Goal: Information Seeking & Learning: Check status

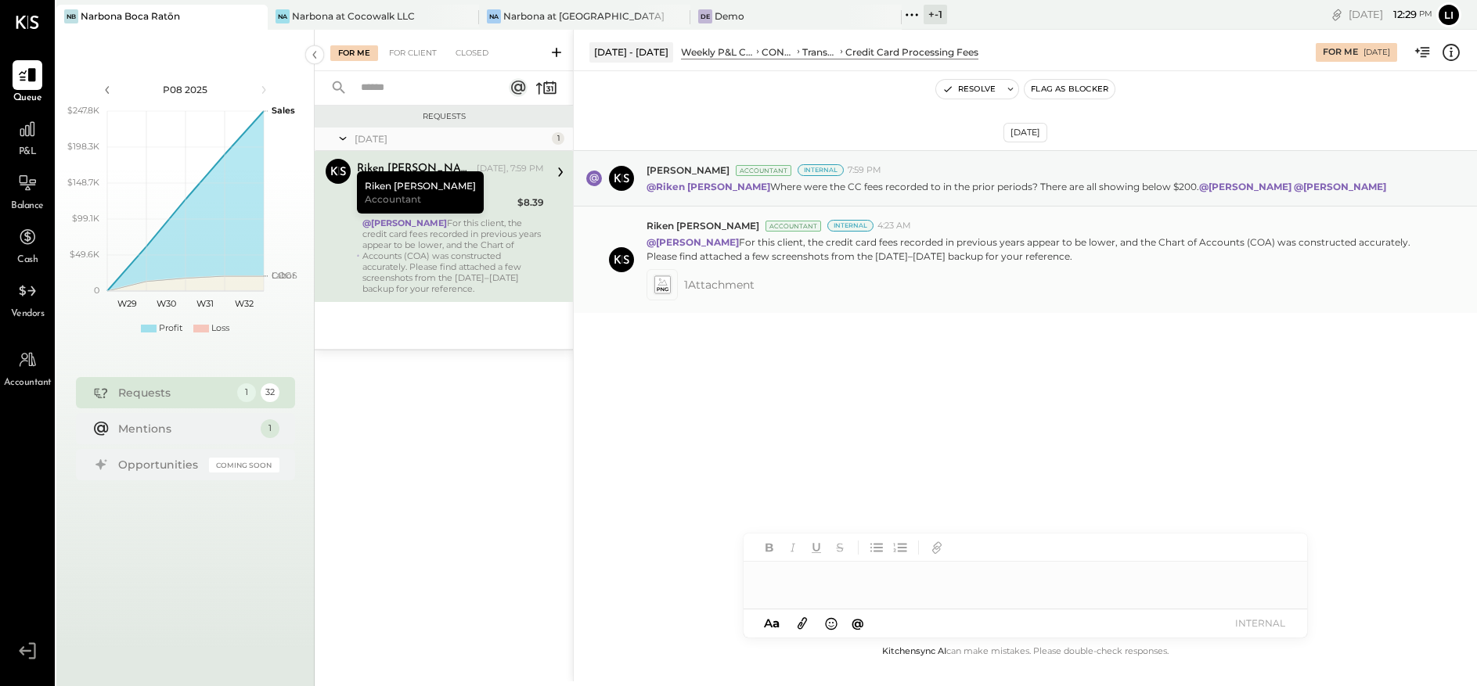
click at [665, 282] on icon at bounding box center [661, 284] width 16 height 18
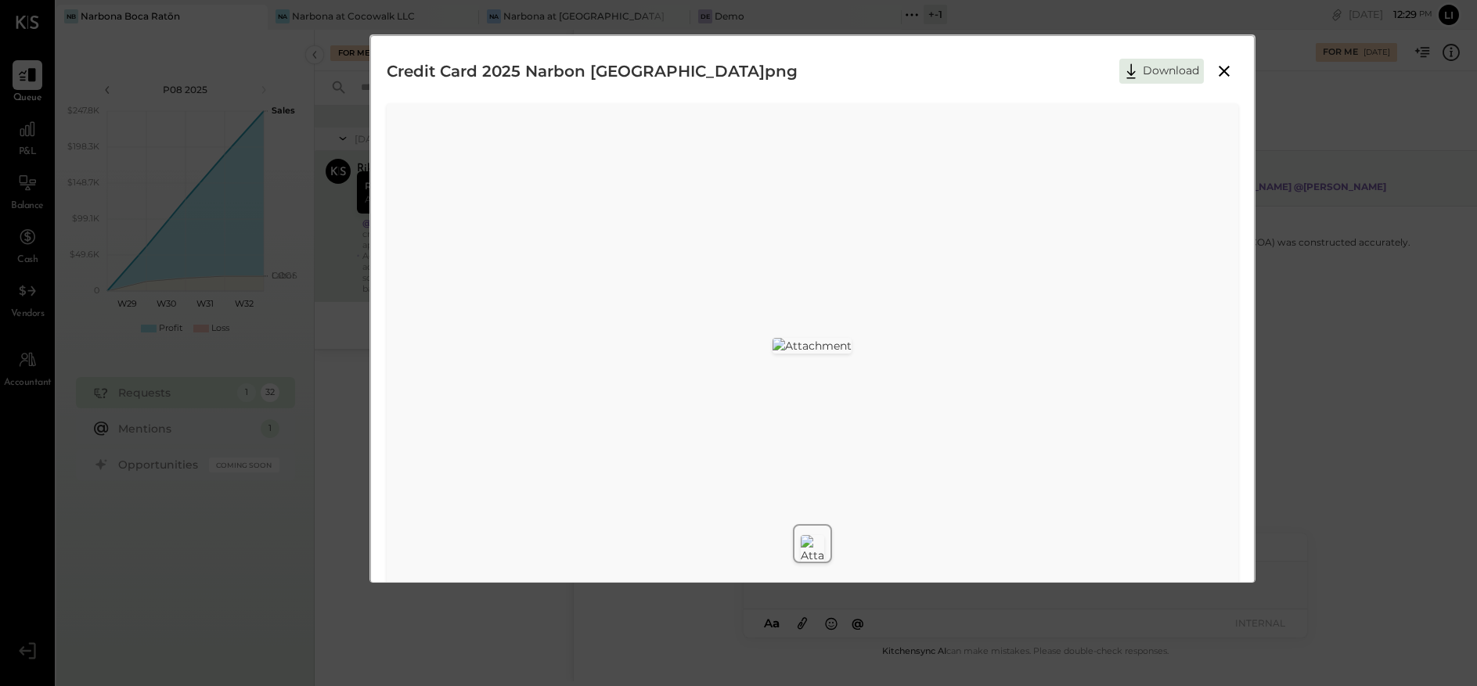
click at [1222, 70] on icon at bounding box center [1223, 71] width 11 height 11
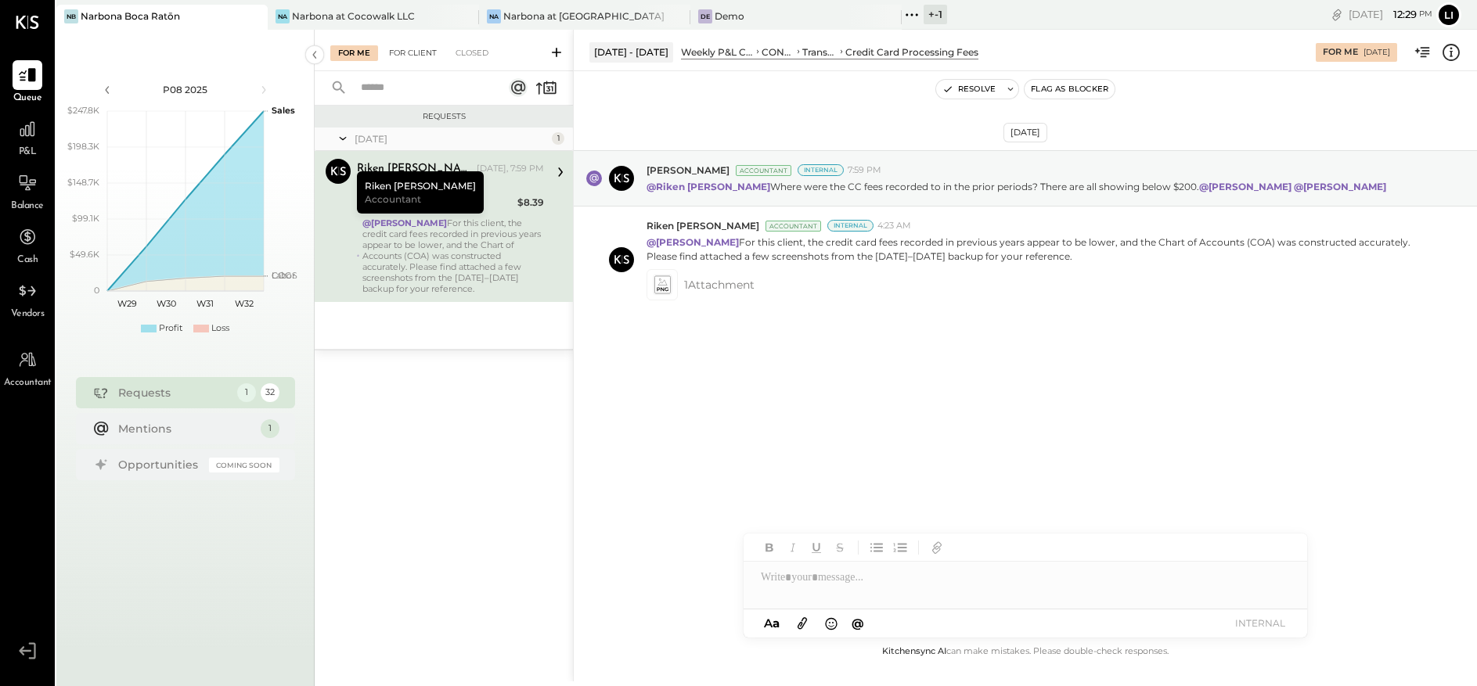
click at [430, 52] on div "For Client" at bounding box center [412, 53] width 63 height 16
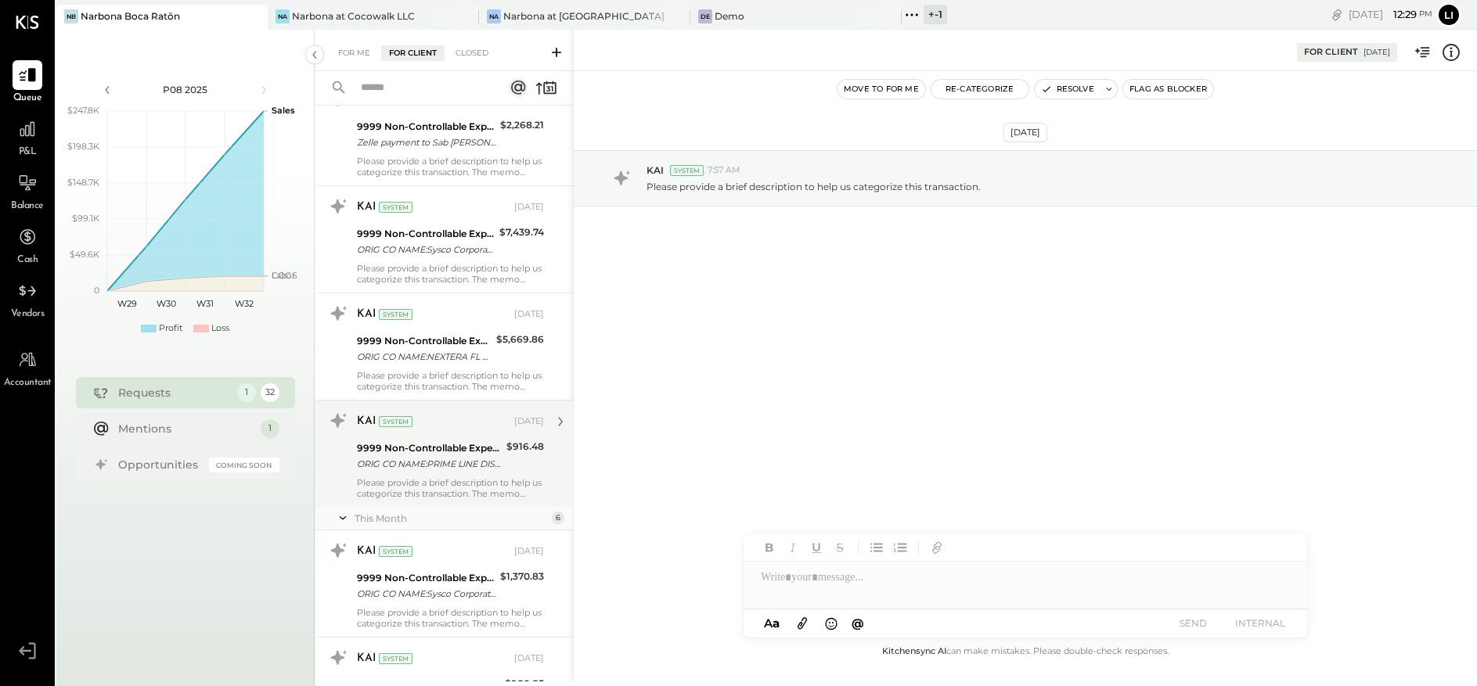
scroll to position [2060, 0]
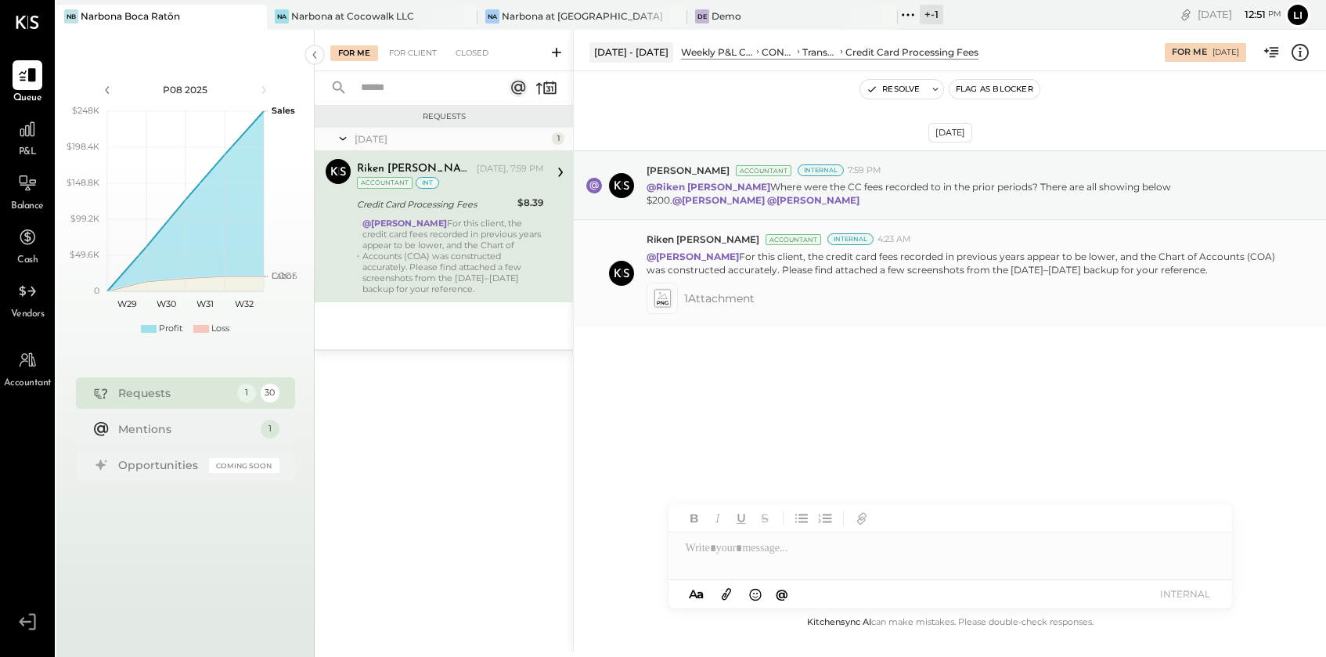
click at [661, 299] on icon at bounding box center [661, 298] width 16 height 18
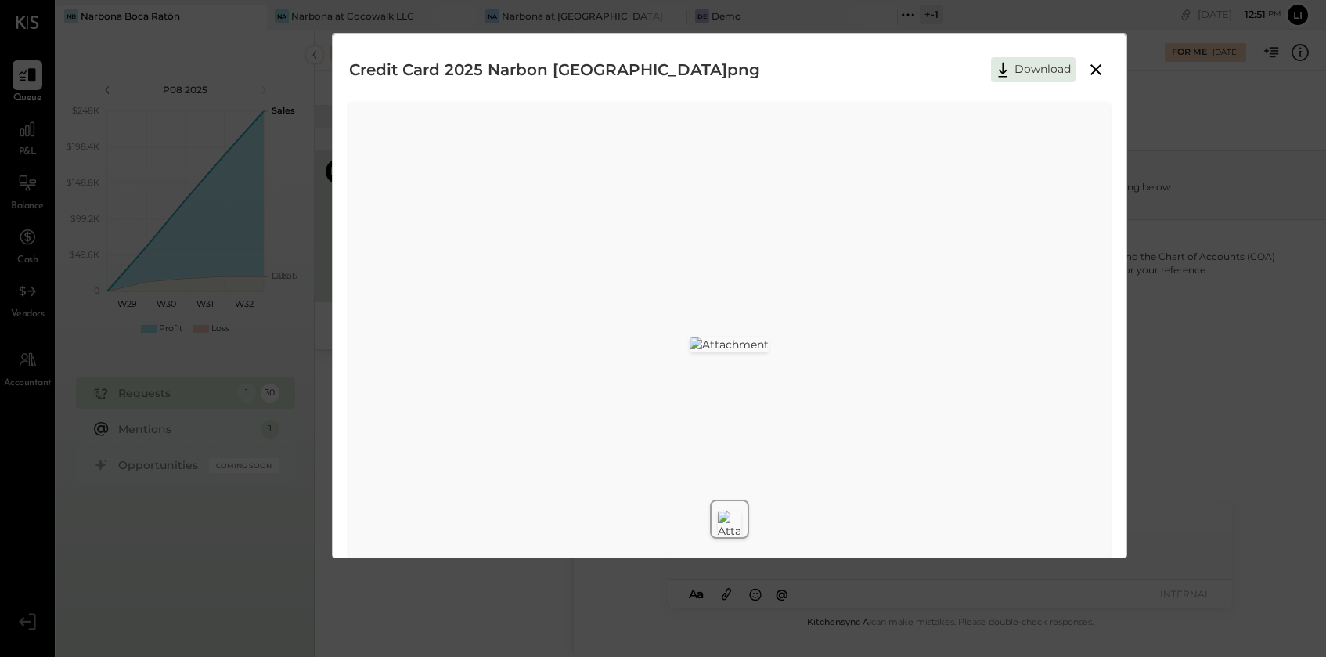
click at [689, 352] on img at bounding box center [728, 344] width 79 height 16
click at [1090, 63] on icon at bounding box center [1095, 69] width 19 height 19
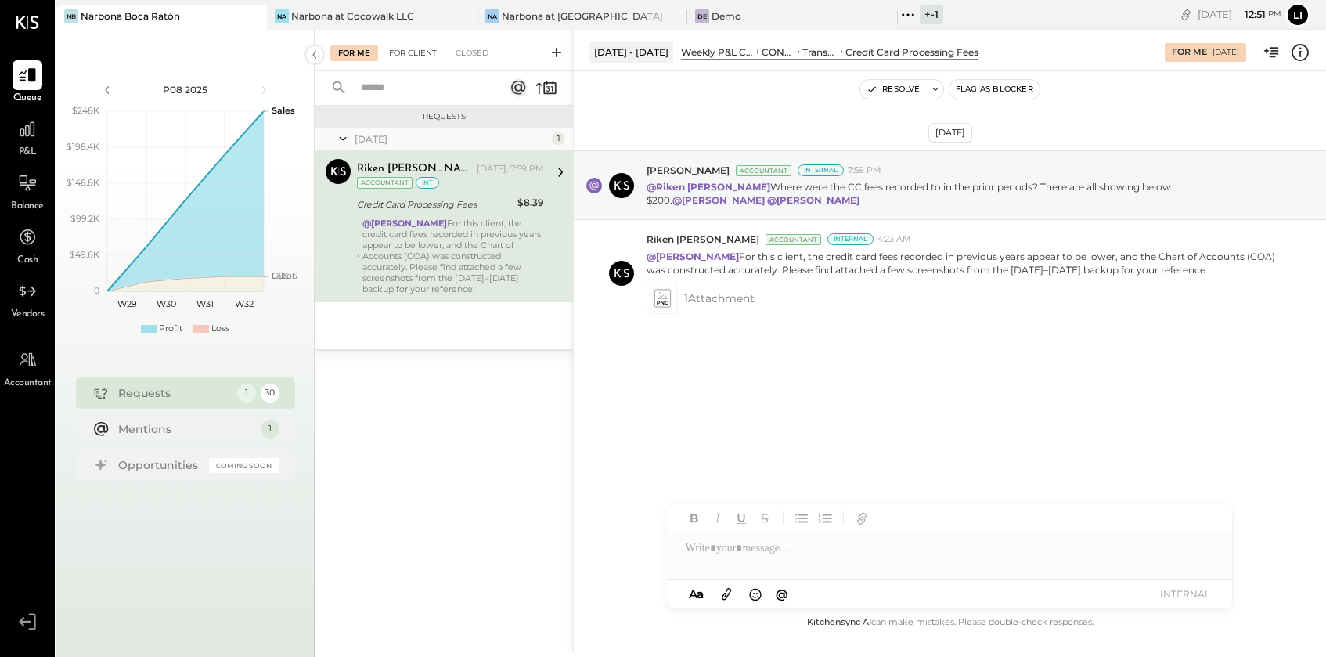
click at [425, 49] on div "For Client" at bounding box center [412, 53] width 63 height 16
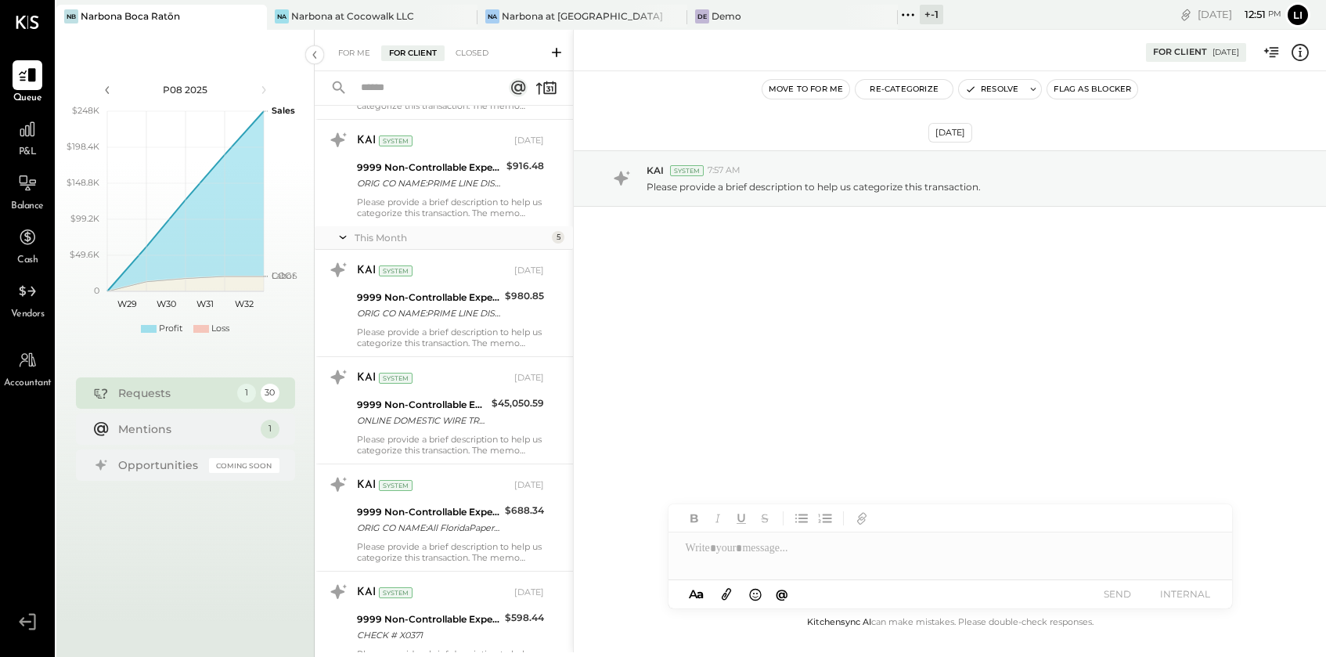
scroll to position [2754, 0]
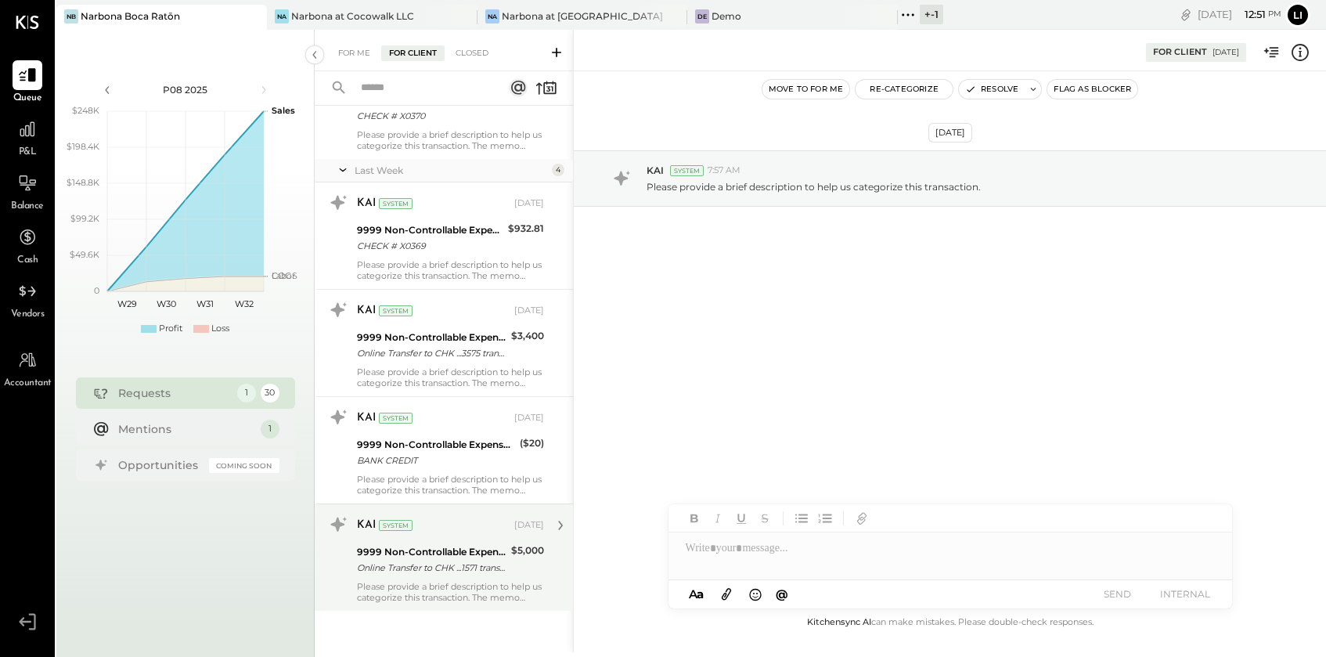
click at [442, 588] on div "Please provide a brief description to help us categorize this transaction. The …" at bounding box center [450, 592] width 187 height 22
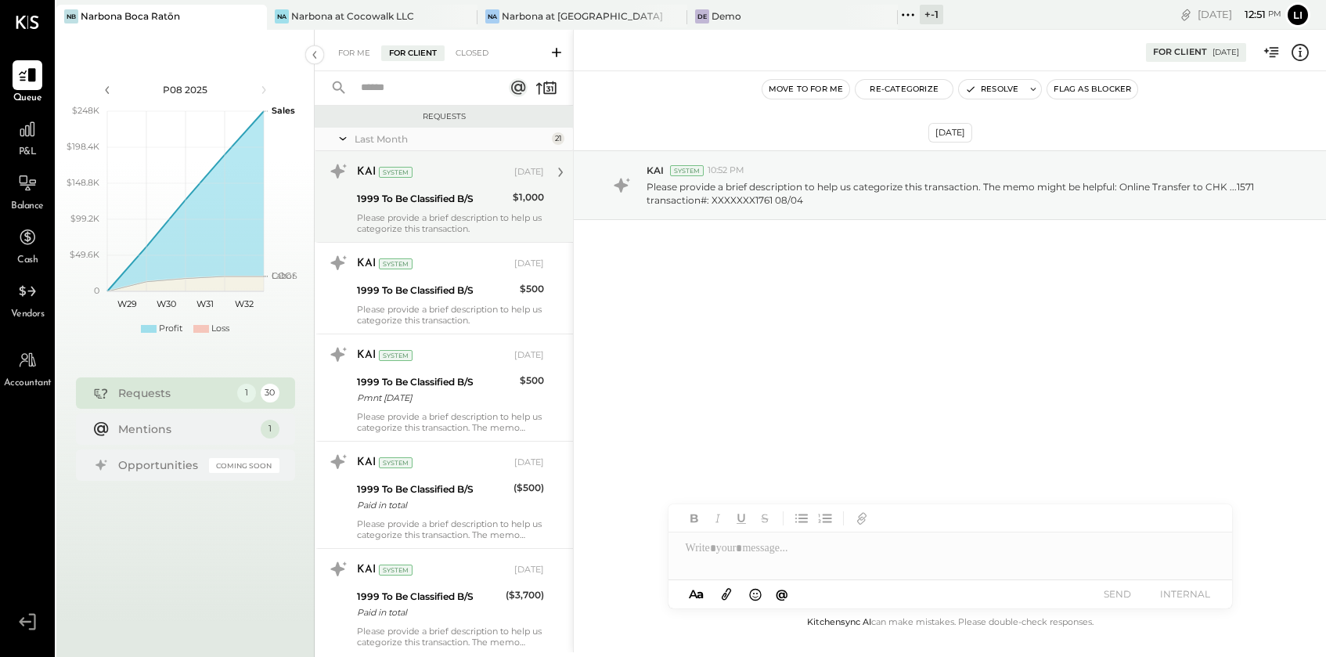
click at [447, 209] on div "KAI System Jul 22, 2025 1999 To Be Classified B/S $1,000 Please provide a brief…" at bounding box center [450, 196] width 187 height 75
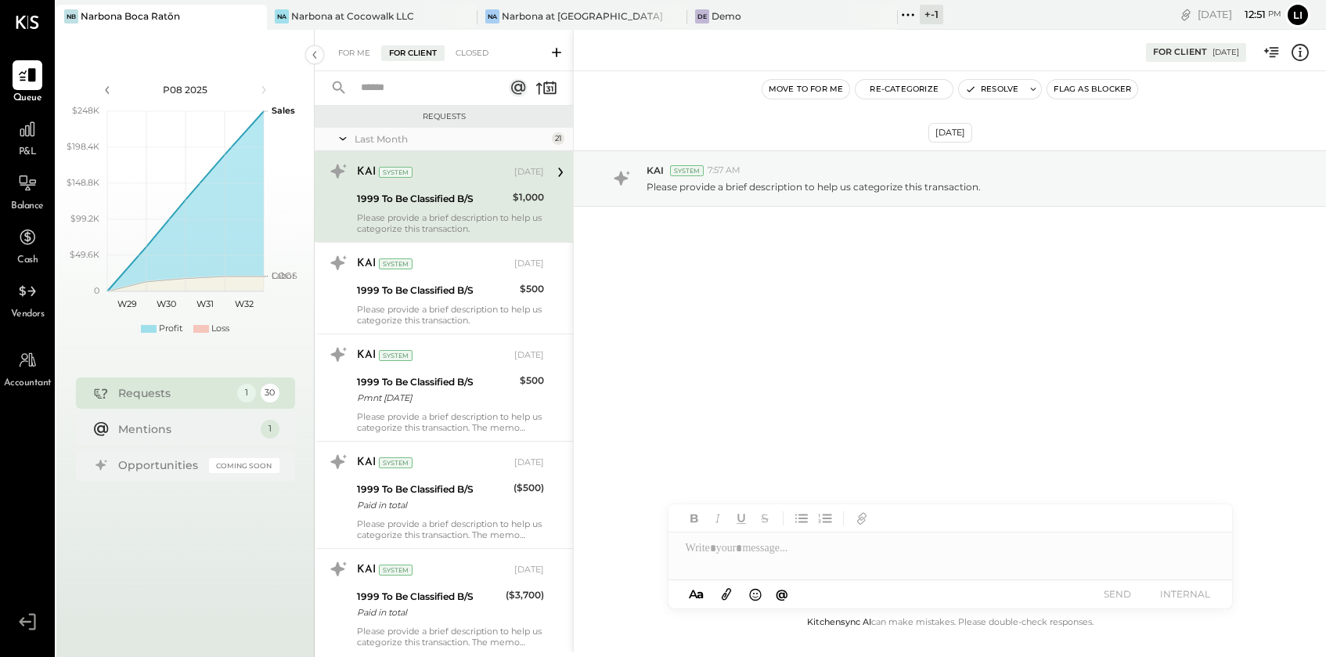
click at [818, 308] on div "Jul 22nd, 2025 KAI System 7:57 AM Please provide a brief description to help us…" at bounding box center [950, 217] width 752 height 214
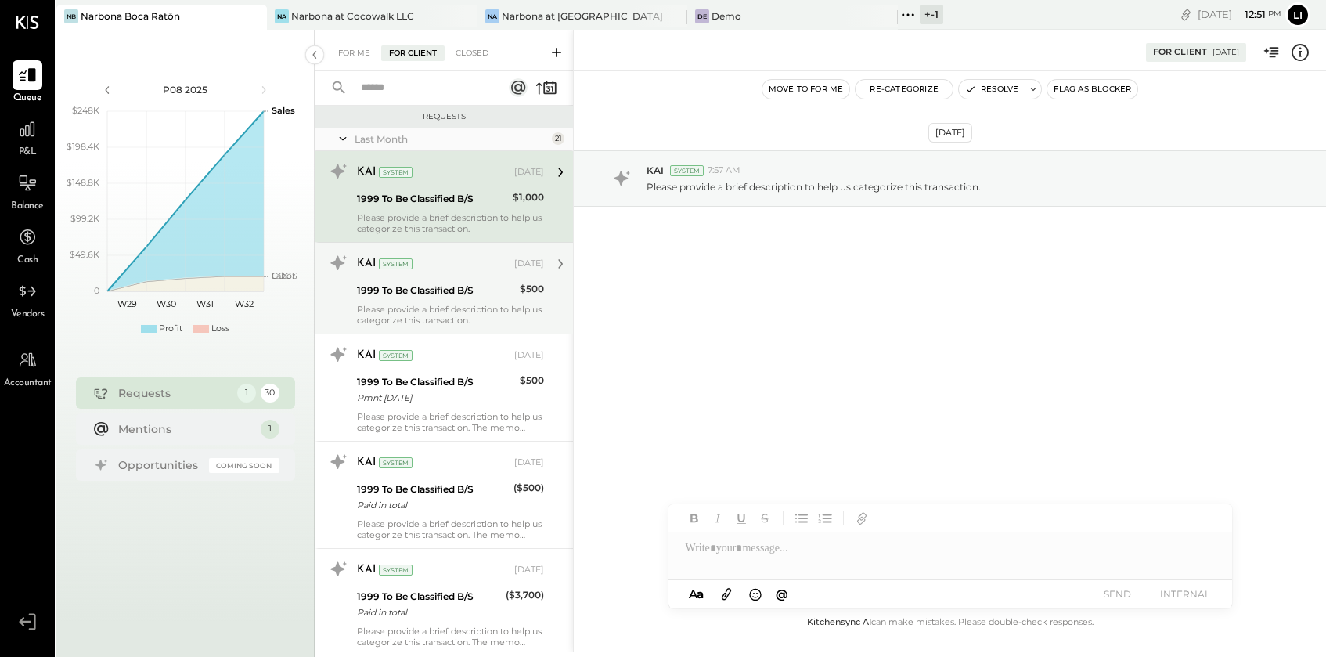
click at [442, 300] on div "KAI System Jul 22, 2025 1999 To Be Classified B/S $500 Please provide a brief d…" at bounding box center [450, 287] width 187 height 75
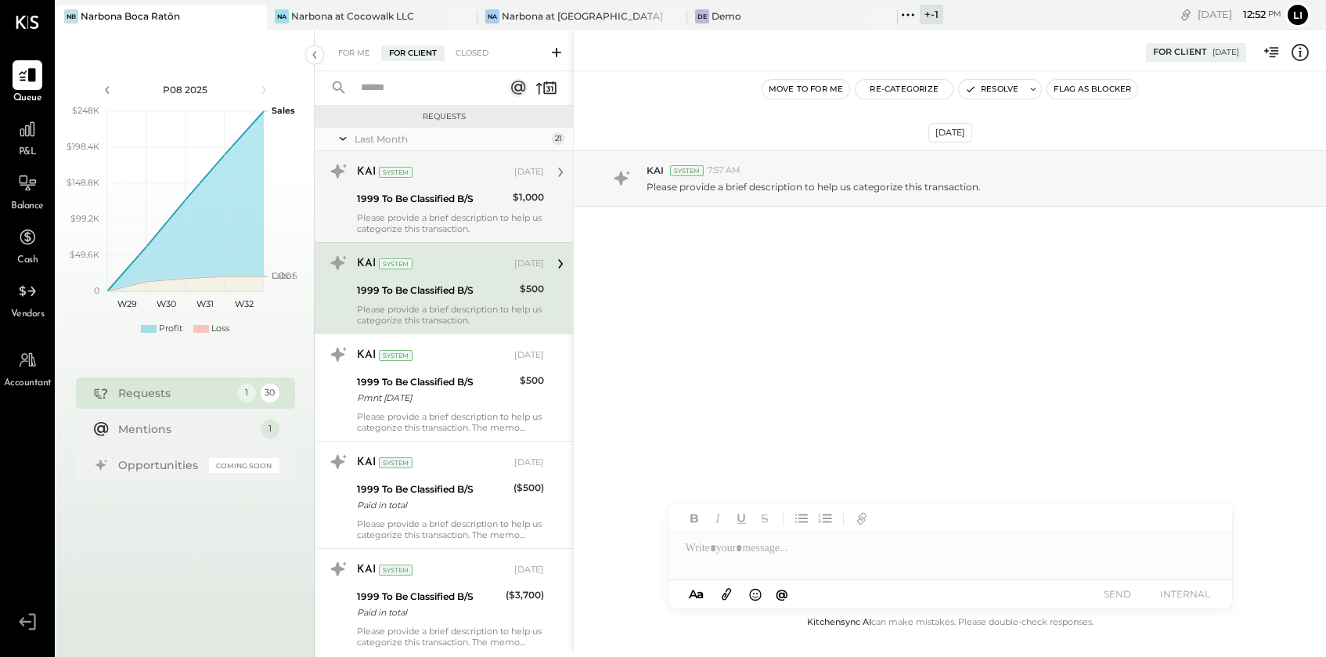
click at [439, 178] on div "KAI System" at bounding box center [434, 172] width 154 height 16
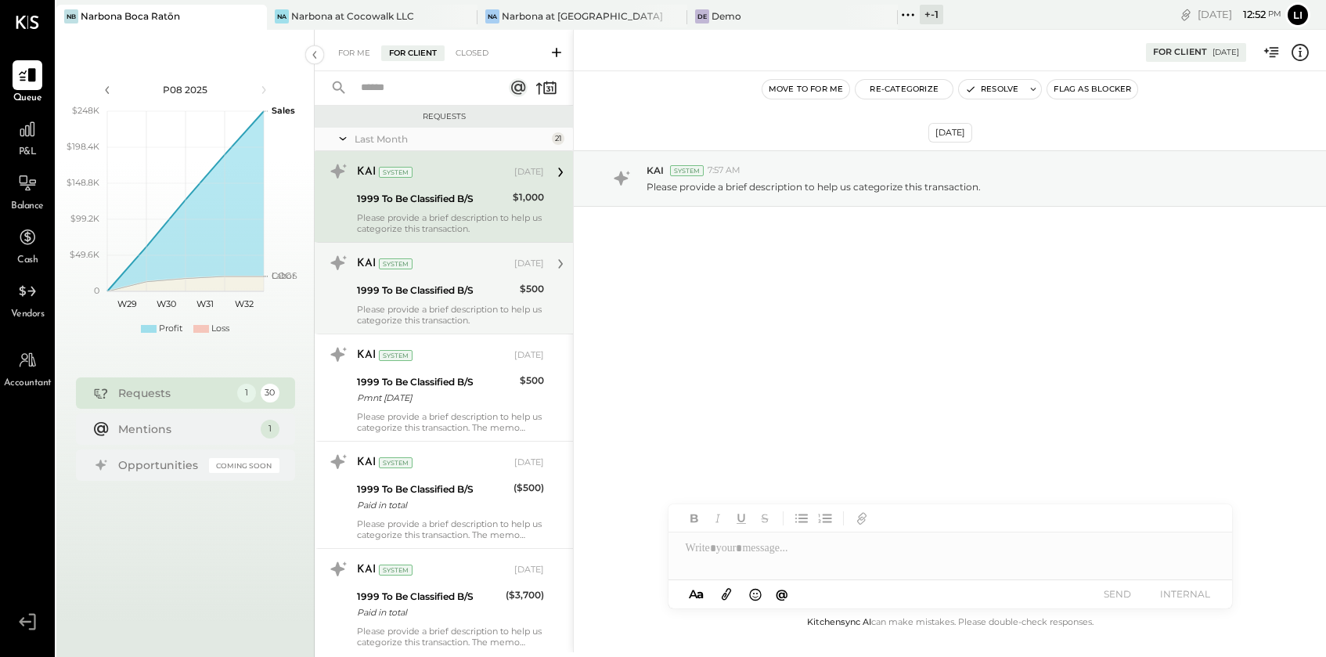
click at [439, 251] on div "KAI System Jul 22, 2025" at bounding box center [450, 263] width 187 height 27
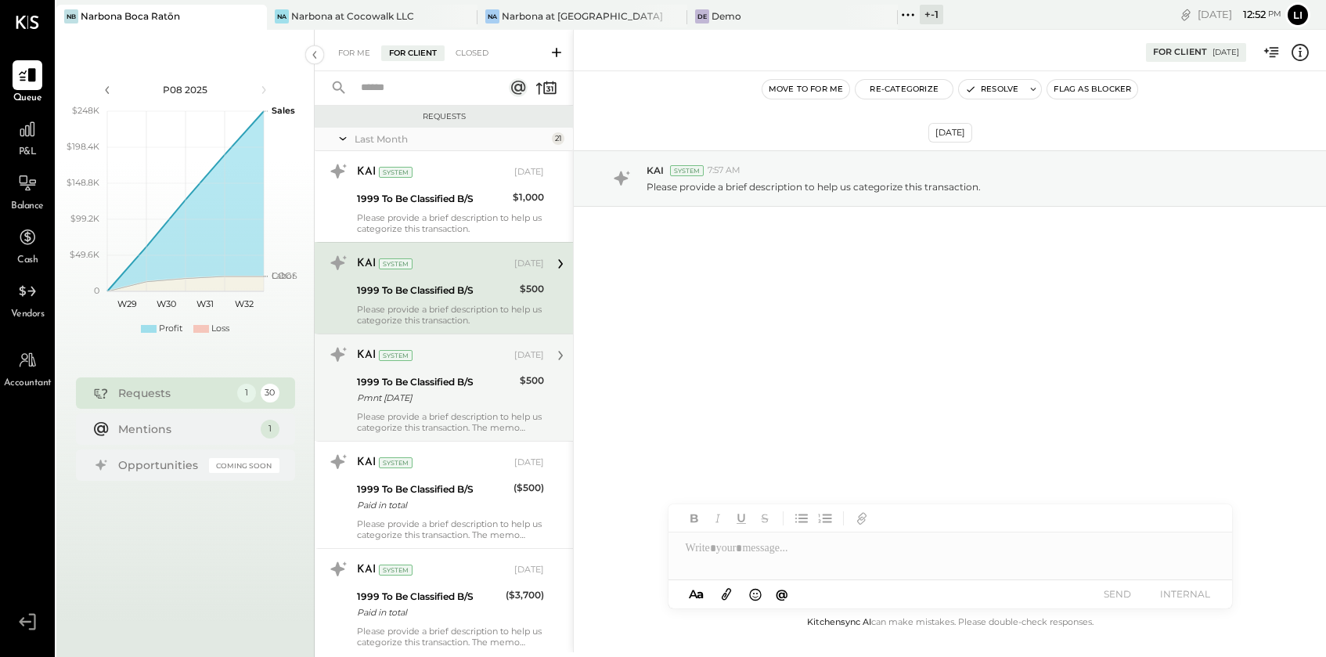
click at [437, 390] on div "Pmnt [DATE]" at bounding box center [436, 398] width 158 height 16
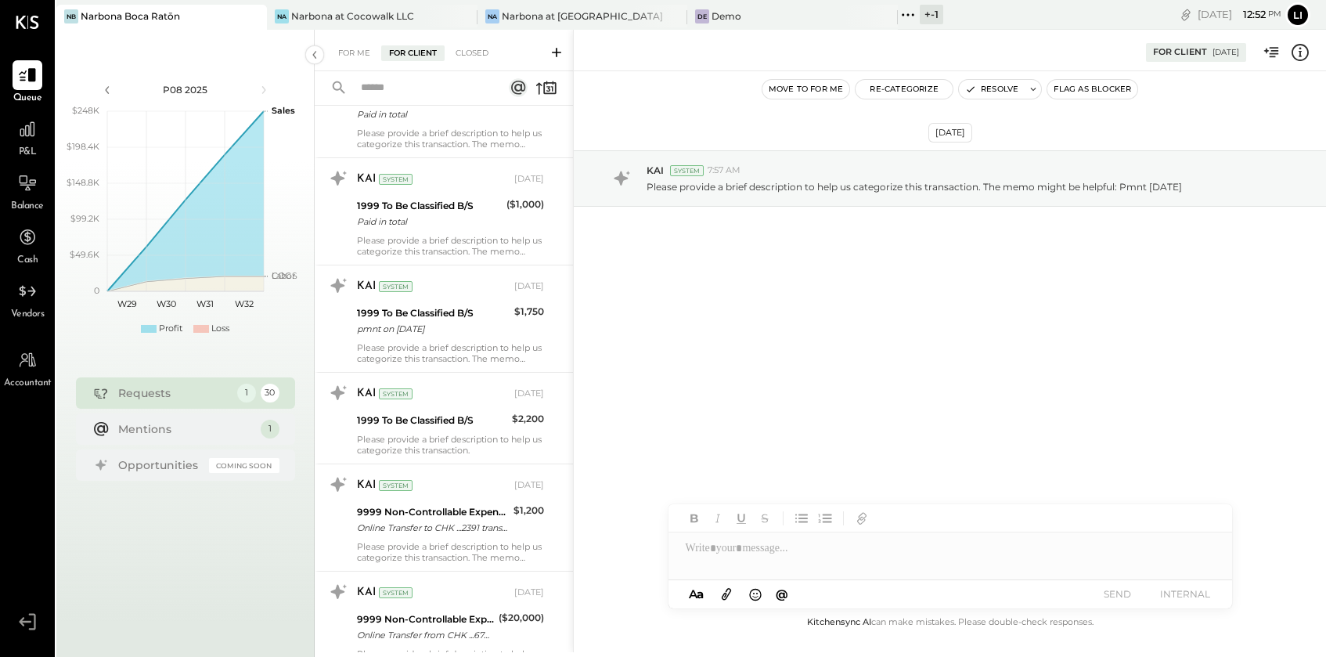
scroll to position [718, 0]
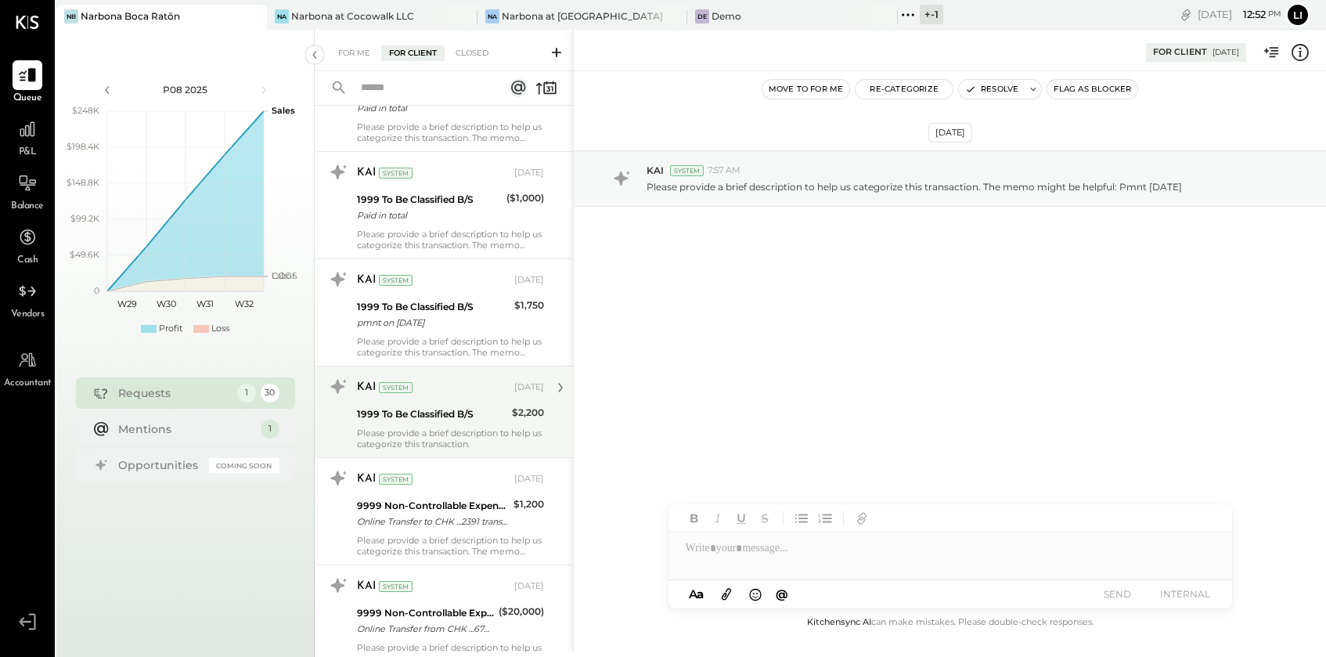
click at [434, 412] on div "1999 To Be Classified B/S" at bounding box center [432, 414] width 150 height 16
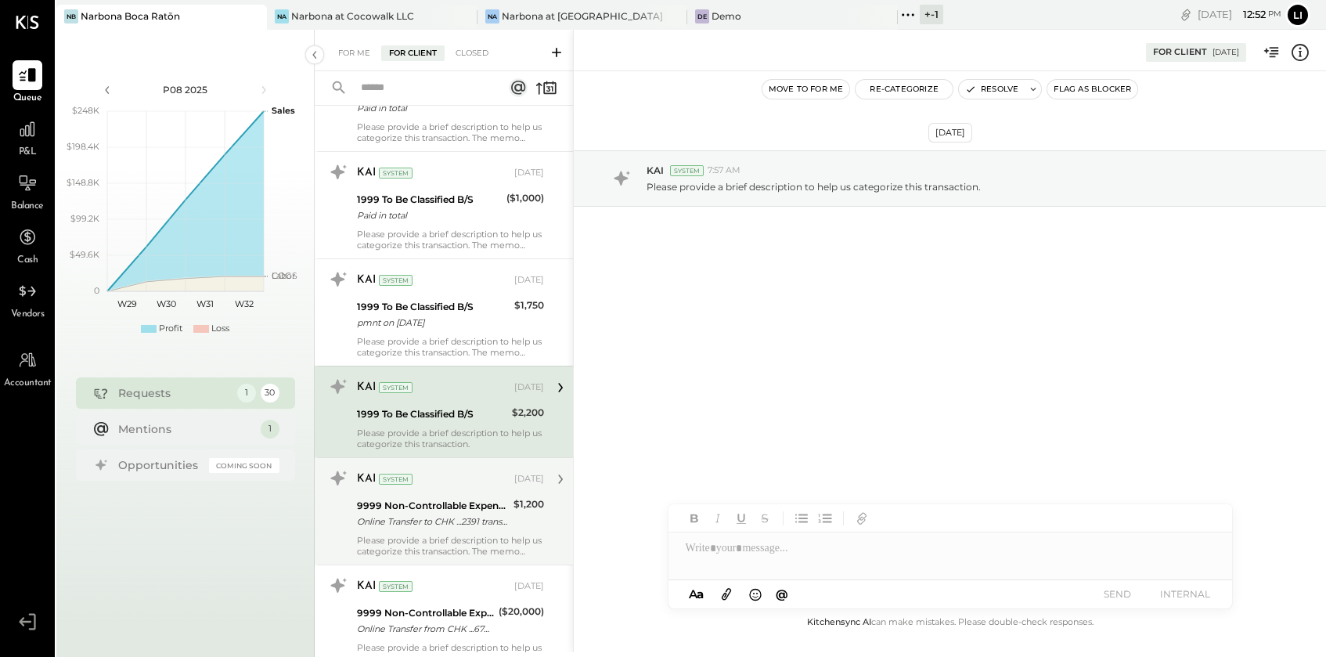
click at [412, 533] on div "KAI System Jul 23, 2025 9999 Non-Controllable Expenses:Other Income and Expense…" at bounding box center [450, 511] width 187 height 91
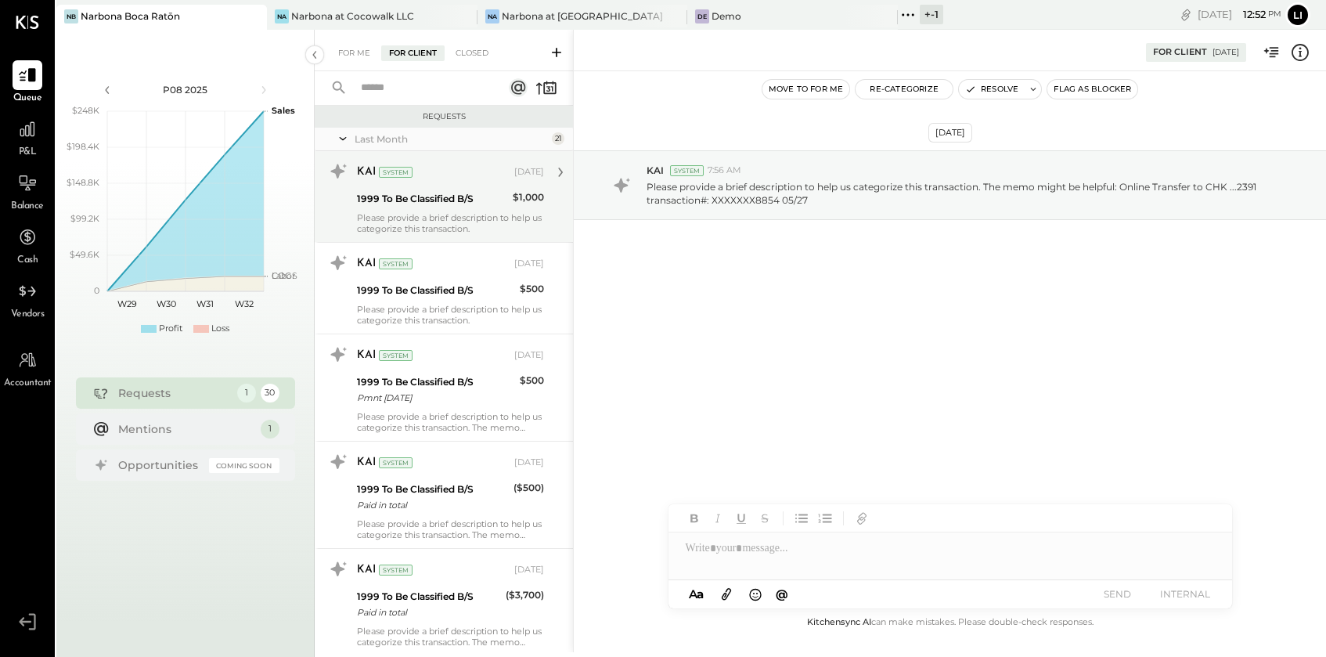
click at [437, 191] on div "1999 To Be Classified B/S" at bounding box center [432, 199] width 151 height 16
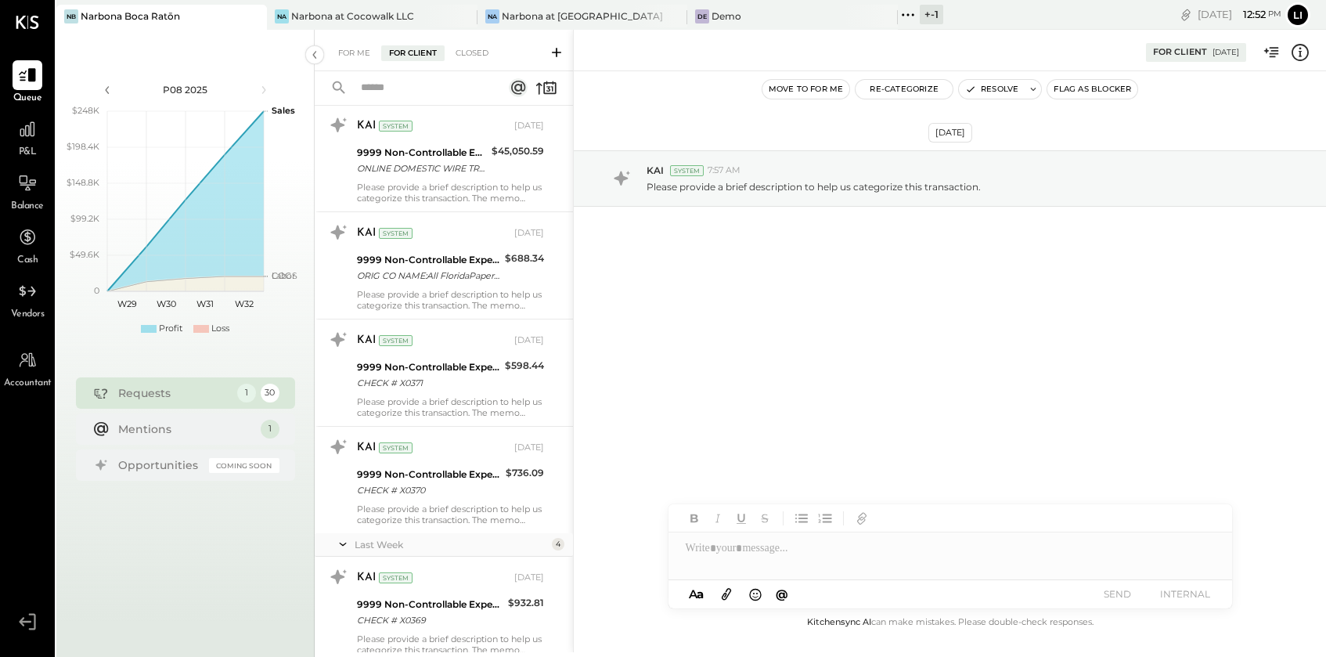
scroll to position [2754, 0]
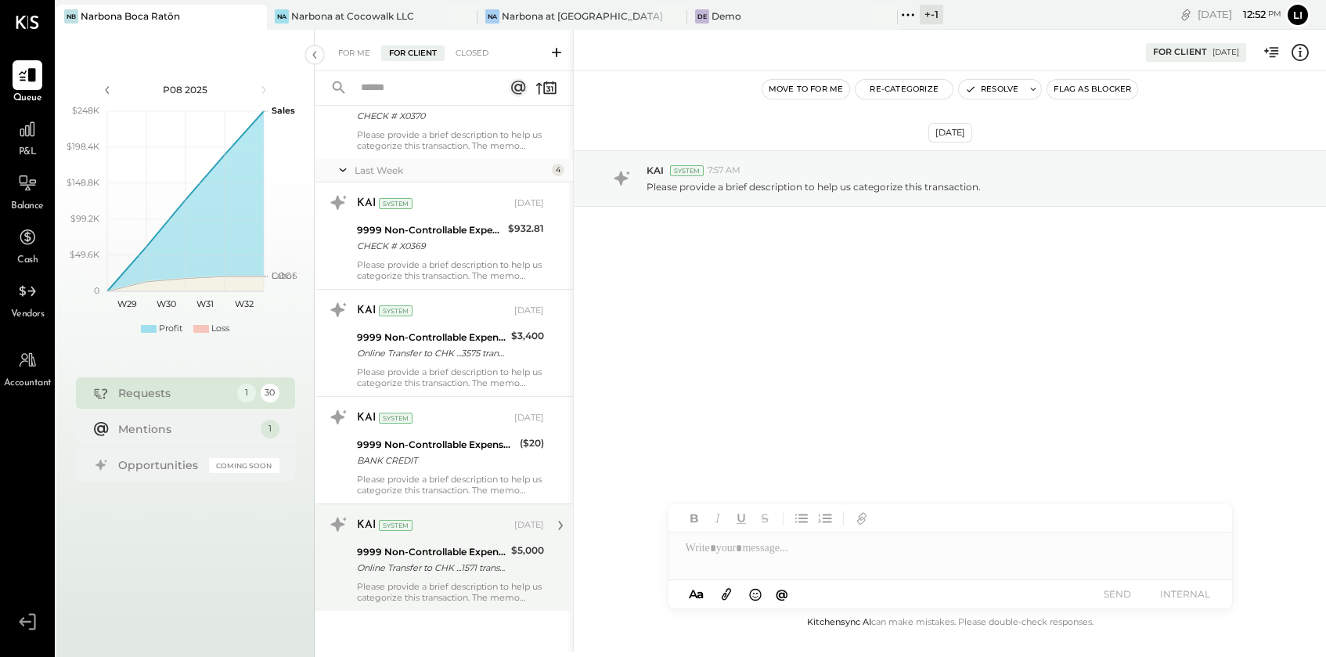
click at [405, 574] on div "Online Transfer to CHK ...1571 transaction#: XXXXXXX1761 08/04" at bounding box center [431, 567] width 149 height 16
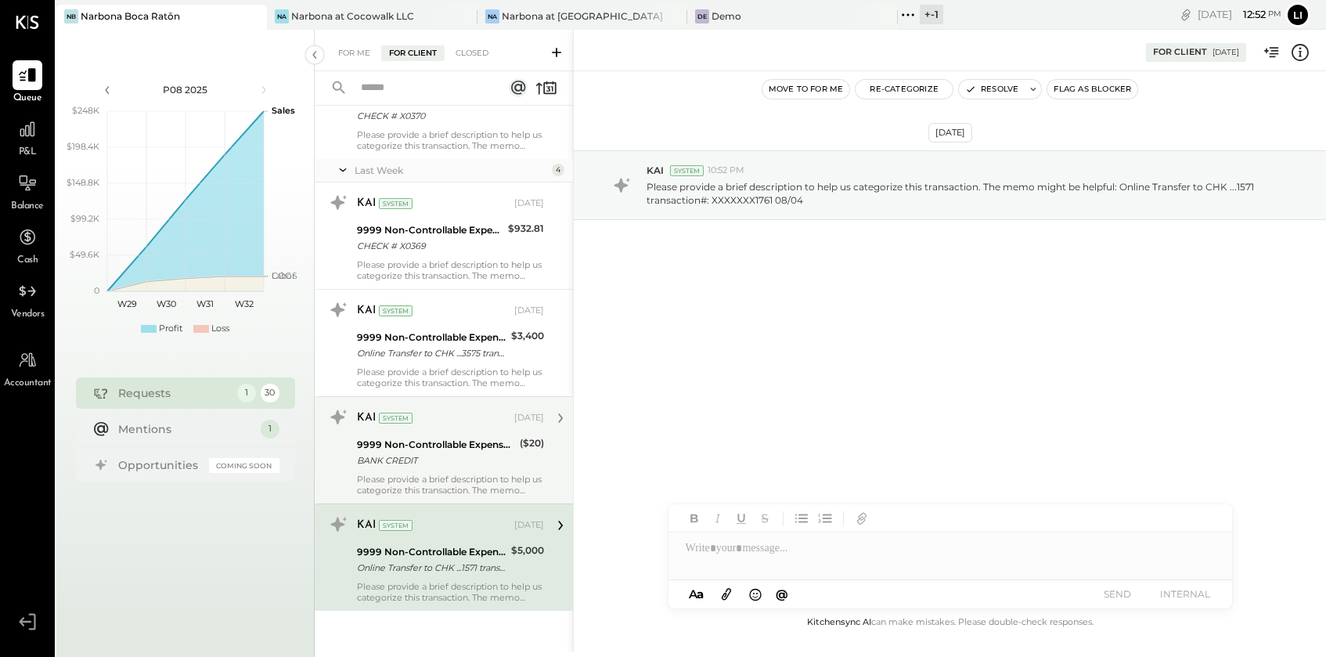
click at [462, 455] on div "BANK CREDIT" at bounding box center [436, 460] width 158 height 16
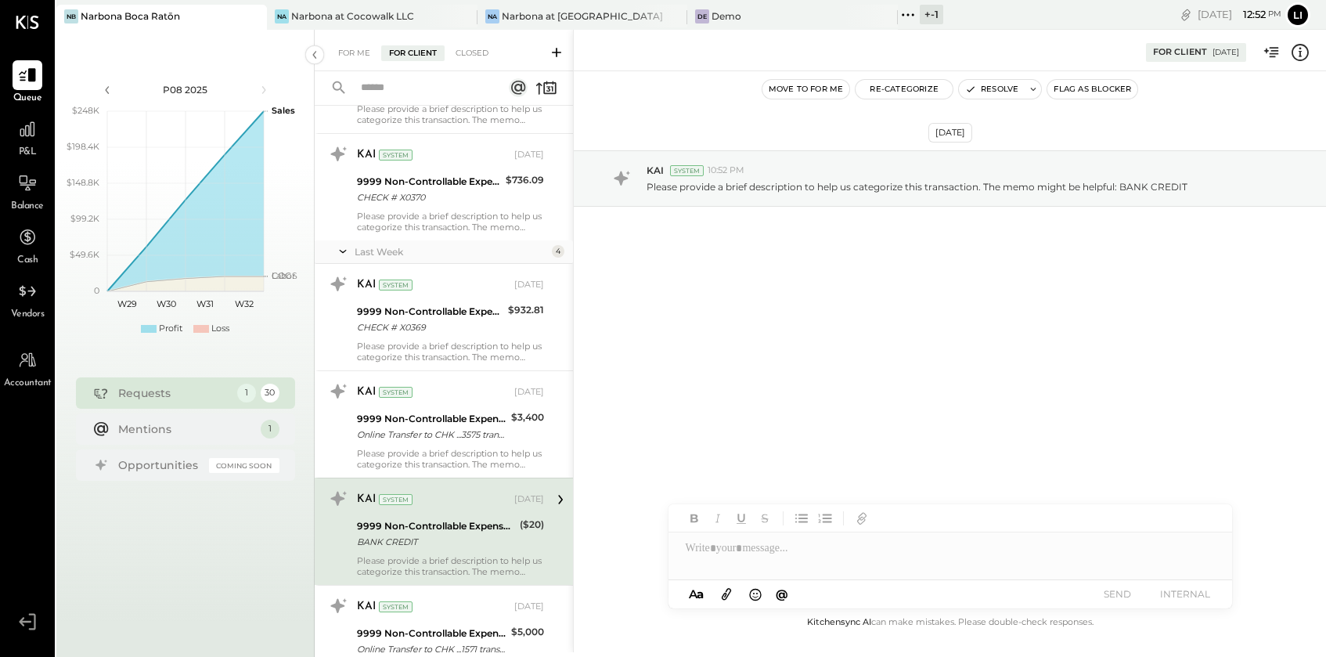
scroll to position [2646, 0]
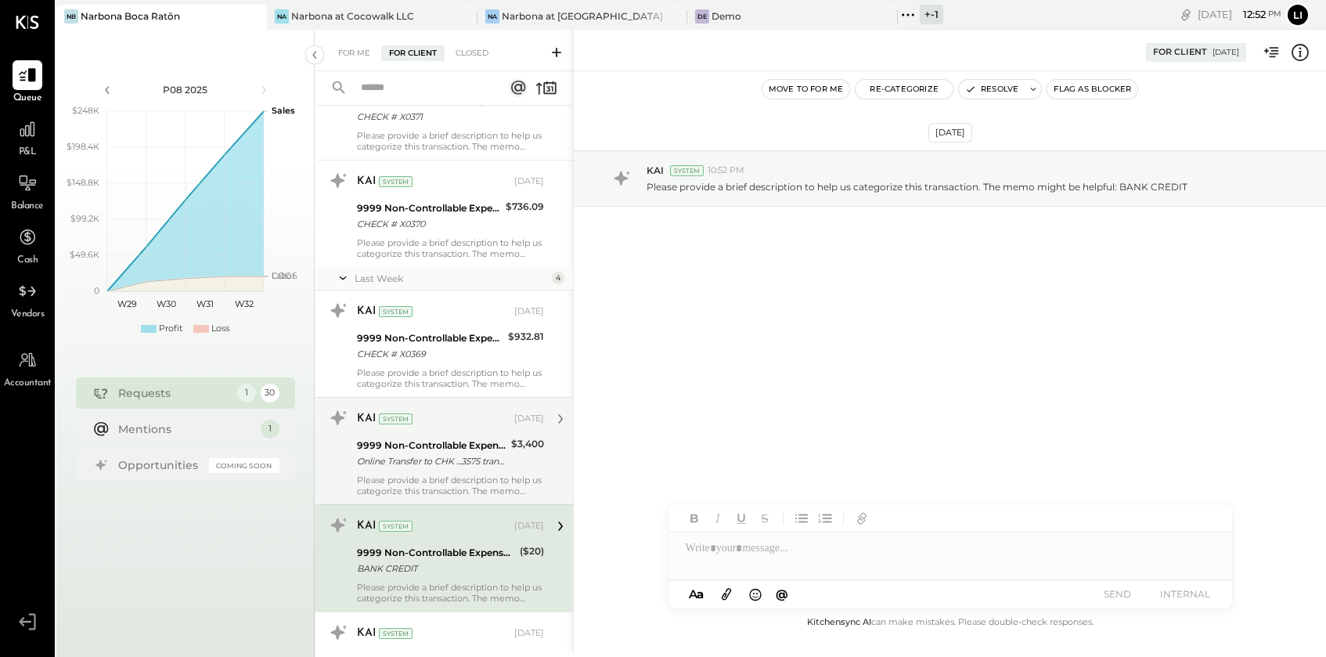
click at [429, 470] on div "KAI System Aug 07, 2025 9999 Non-Controllable Expenses:Other Income and Expense…" at bounding box center [450, 450] width 187 height 91
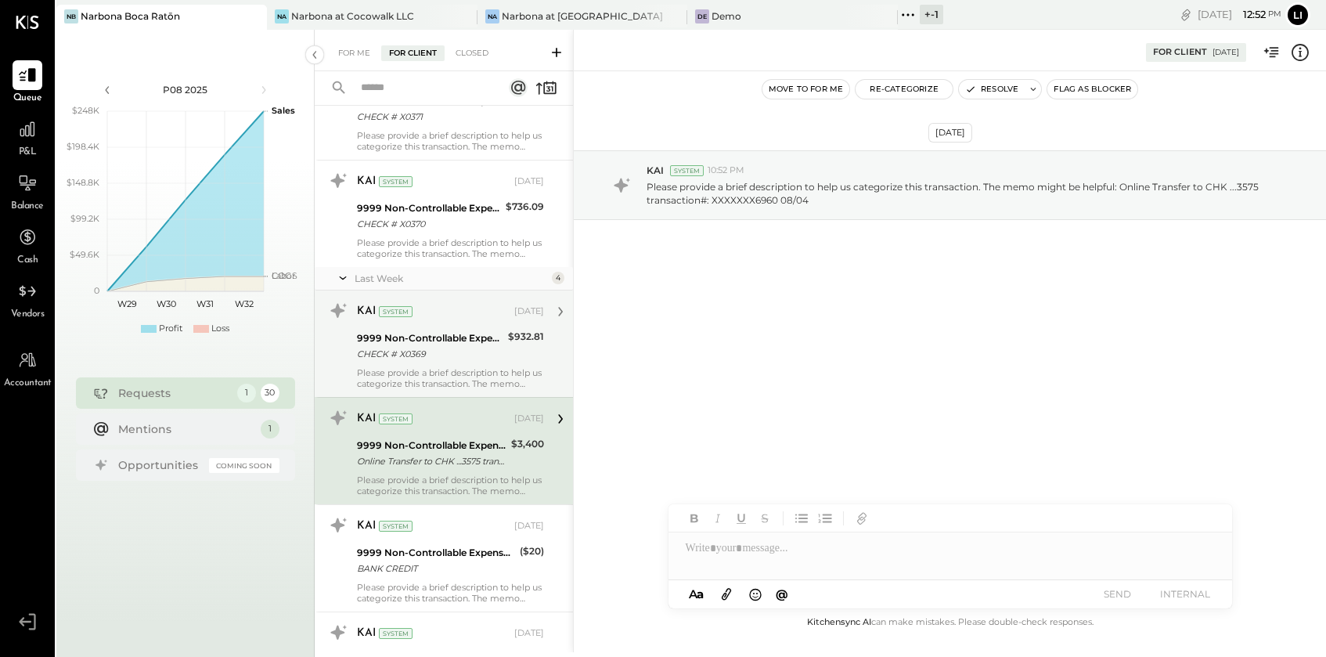
click at [453, 372] on div "Please provide a brief description to help us categorize this transaction. The …" at bounding box center [450, 378] width 187 height 22
